Goal: Find specific page/section: Find specific page/section

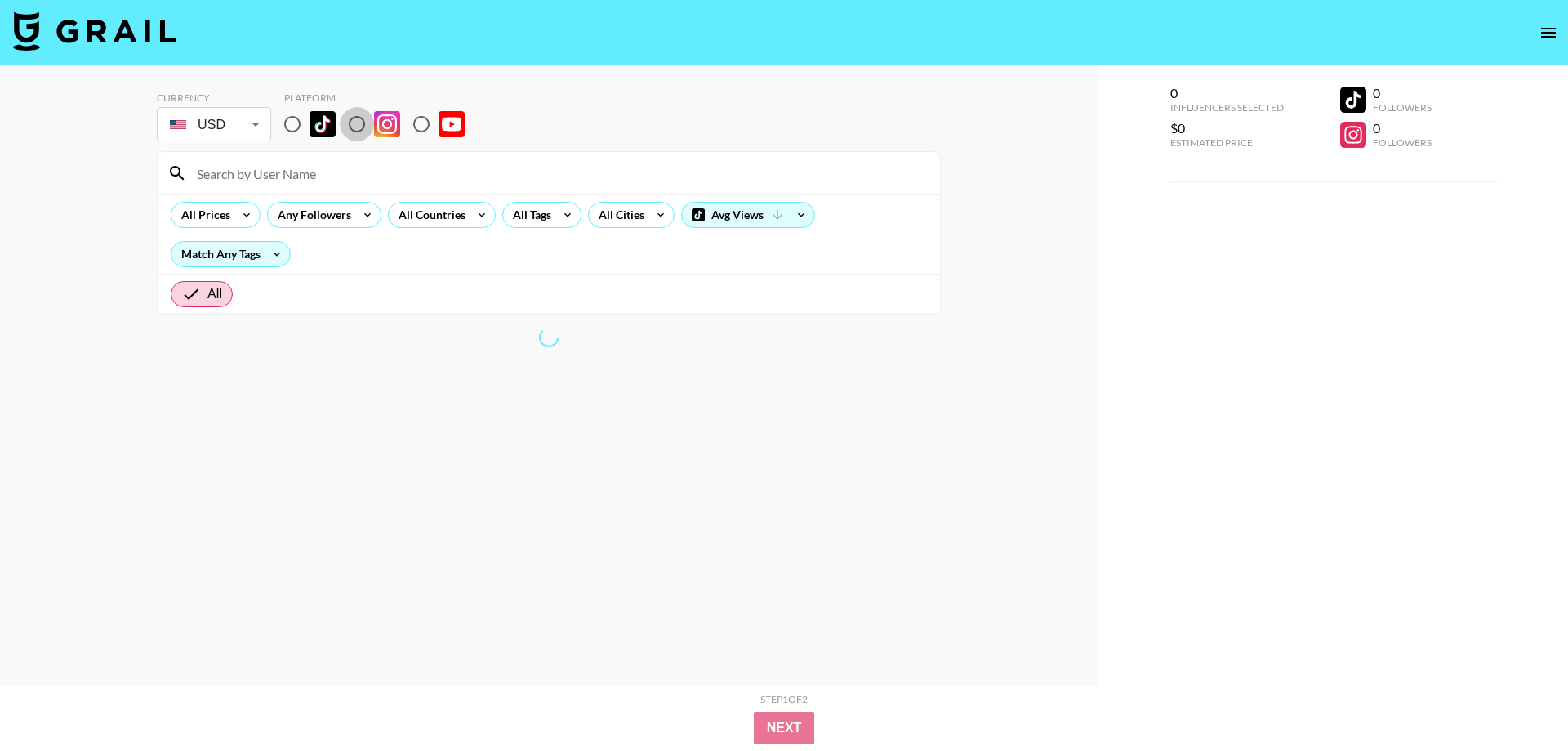
click at [357, 118] on input "radio" at bounding box center [357, 125] width 34 height 34
radio input "true"
click at [357, 164] on input at bounding box center [558, 172] width 743 height 26
paste input "annaraschdorf"
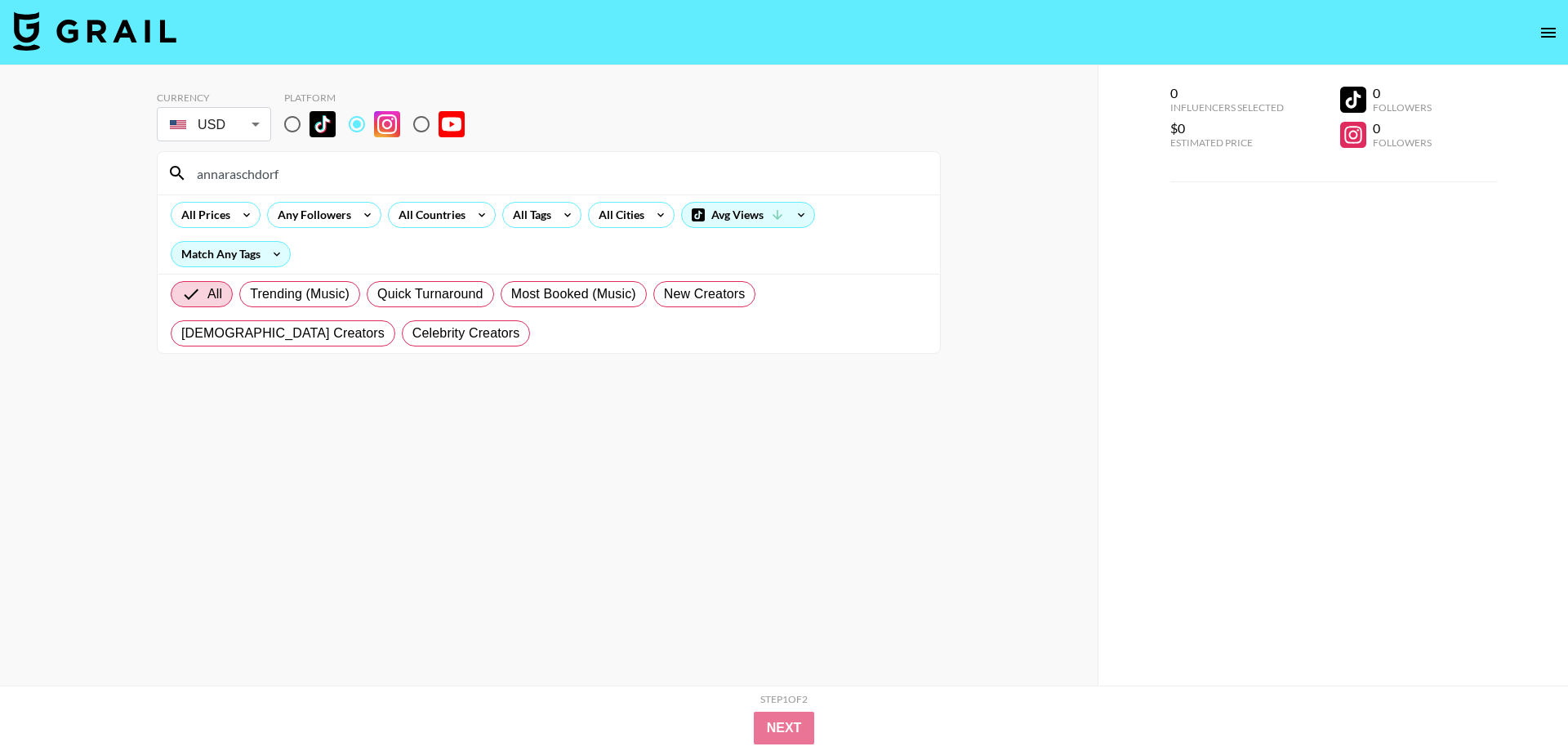
type input "annaraschdorf"
click at [298, 127] on input "radio" at bounding box center [292, 125] width 34 height 34
radio input "true"
click at [339, 181] on input "annaraschdorf" at bounding box center [558, 172] width 743 height 26
click at [292, 177] on input "annaraschdorf" at bounding box center [558, 172] width 743 height 26
